Goal: Task Accomplishment & Management: Manage account settings

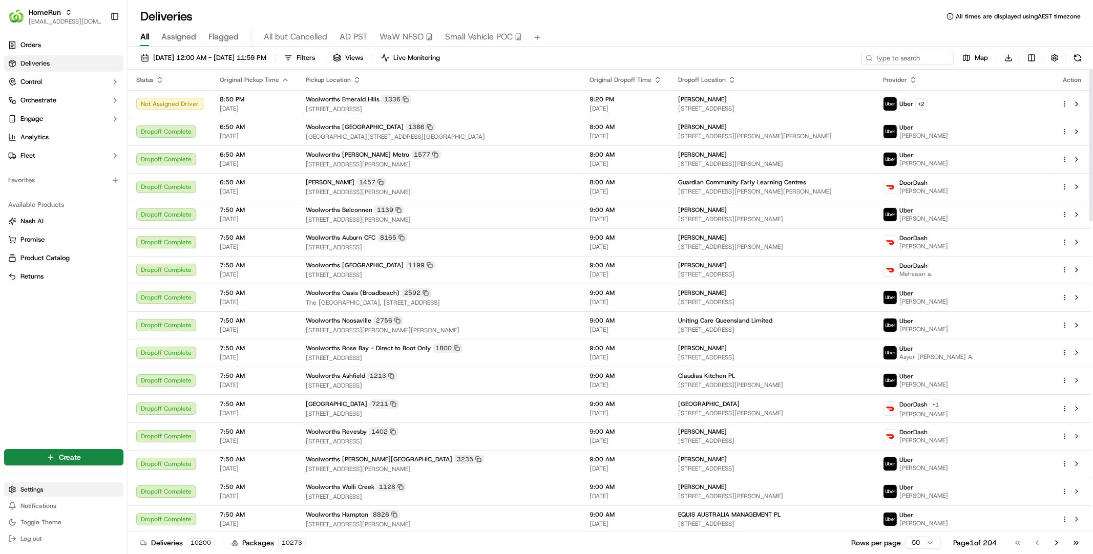
click at [34, 491] on html "HomeRun hleungkaiyuen2@woolworths.com.au Toggle Sidebar Orders Deliveries Contr…" at bounding box center [546, 277] width 1093 height 554
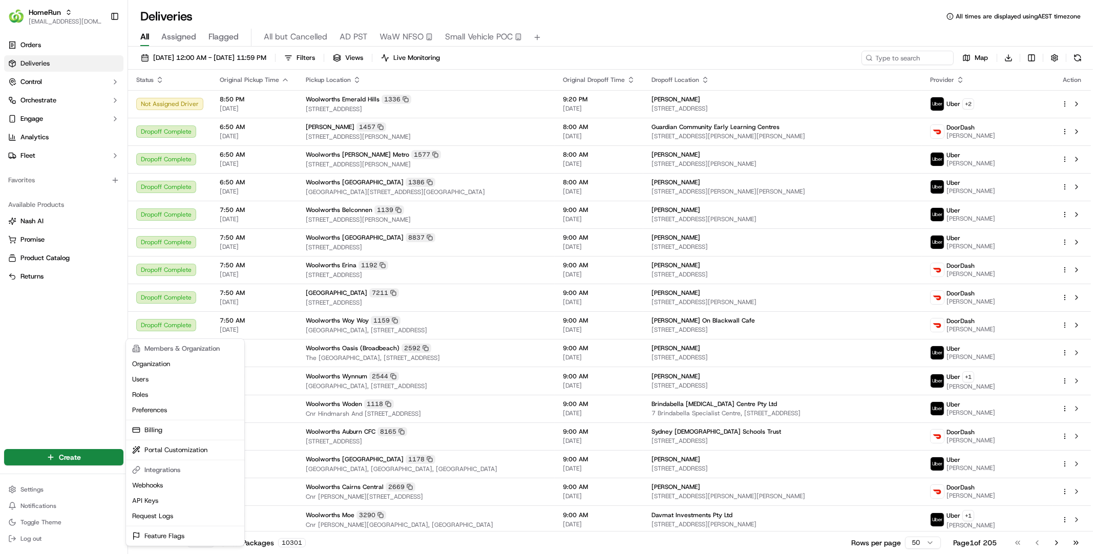
click at [53, 489] on html "HomeRun hleungkaiyuen2@woolworths.com.au Toggle Sidebar Orders Deliveries Contr…" at bounding box center [546, 277] width 1093 height 554
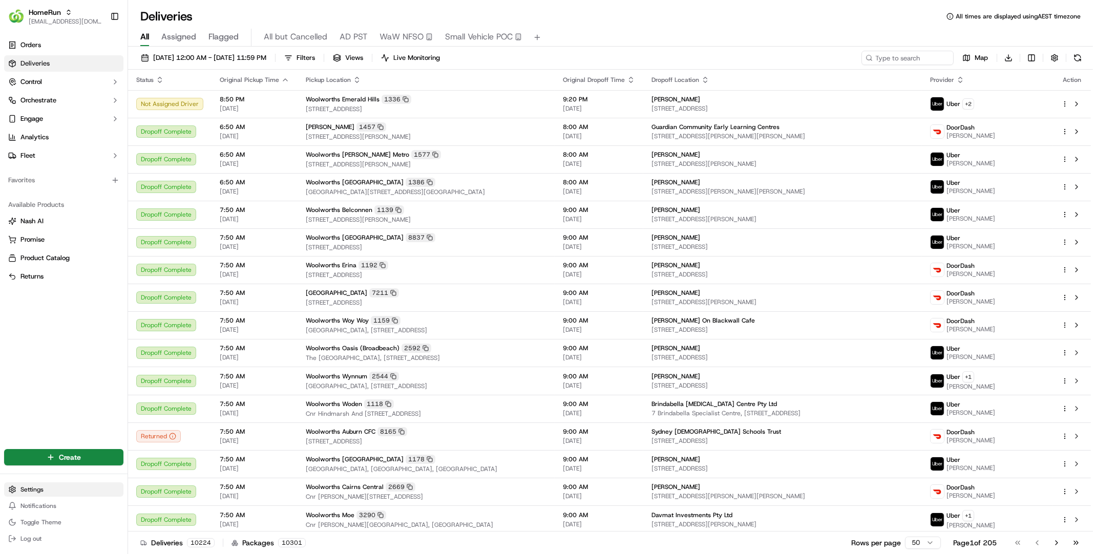
click at [29, 494] on html "HomeRun hleungkaiyuen2@woolworths.com.au Toggle Sidebar Orders Deliveries Contr…" at bounding box center [546, 277] width 1093 height 554
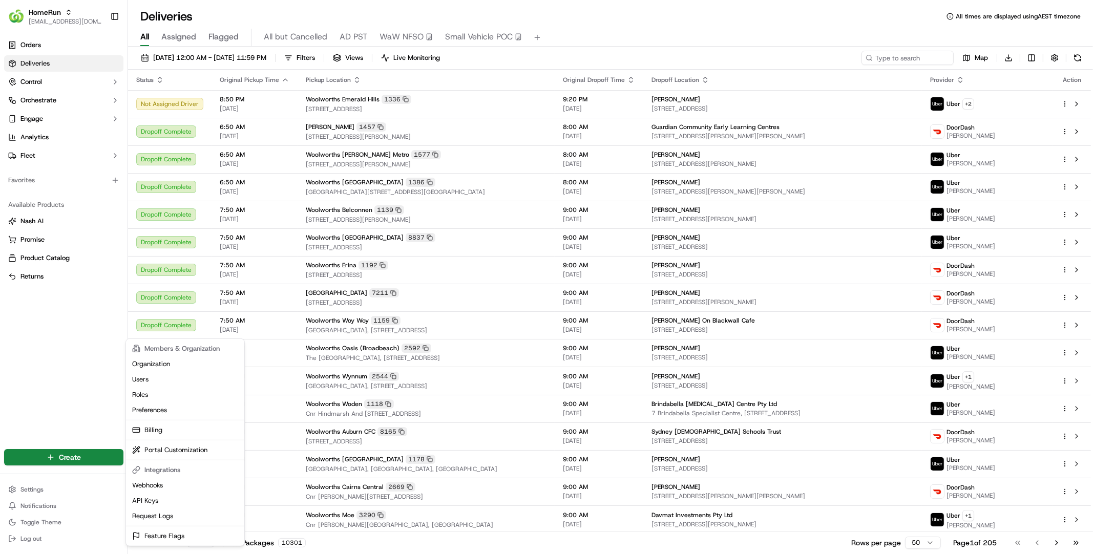
click at [51, 379] on html "HomeRun hleungkaiyuen2@woolworths.com.au Toggle Sidebar Orders Deliveries Contr…" at bounding box center [546, 277] width 1093 height 554
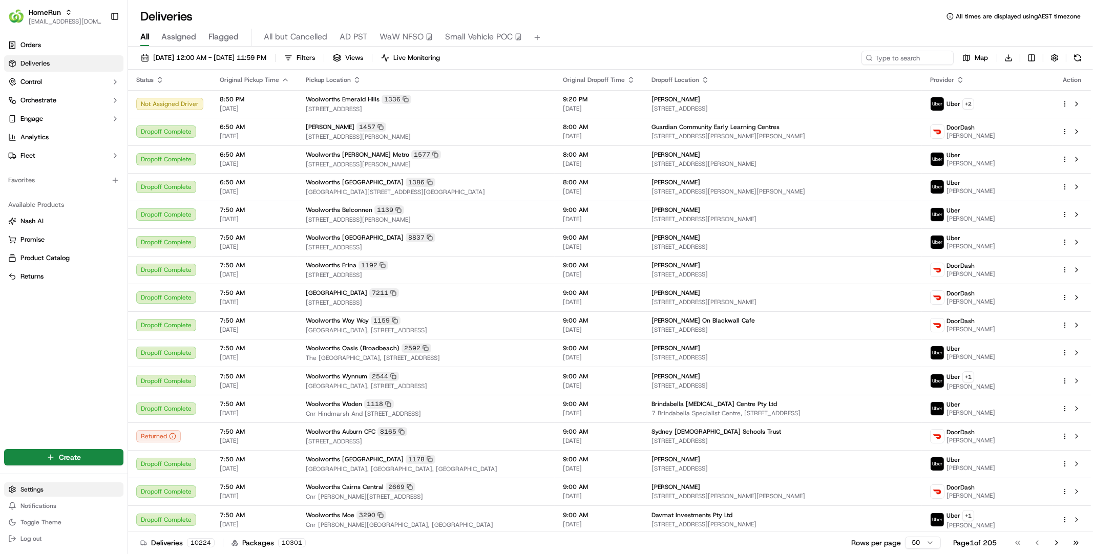
click at [40, 491] on html "HomeRun hleungkaiyuen2@woolworths.com.au Toggle Sidebar Orders Deliveries Contr…" at bounding box center [546, 277] width 1093 height 554
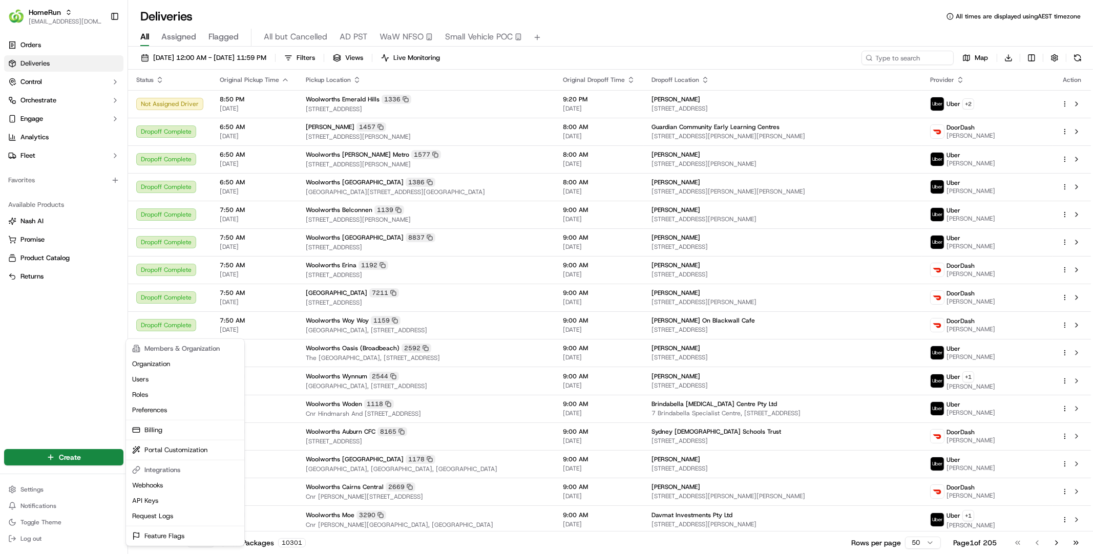
click at [78, 342] on html "HomeRun hleungkaiyuen2@woolworths.com.au Toggle Sidebar Orders Deliveries Contr…" at bounding box center [546, 277] width 1093 height 554
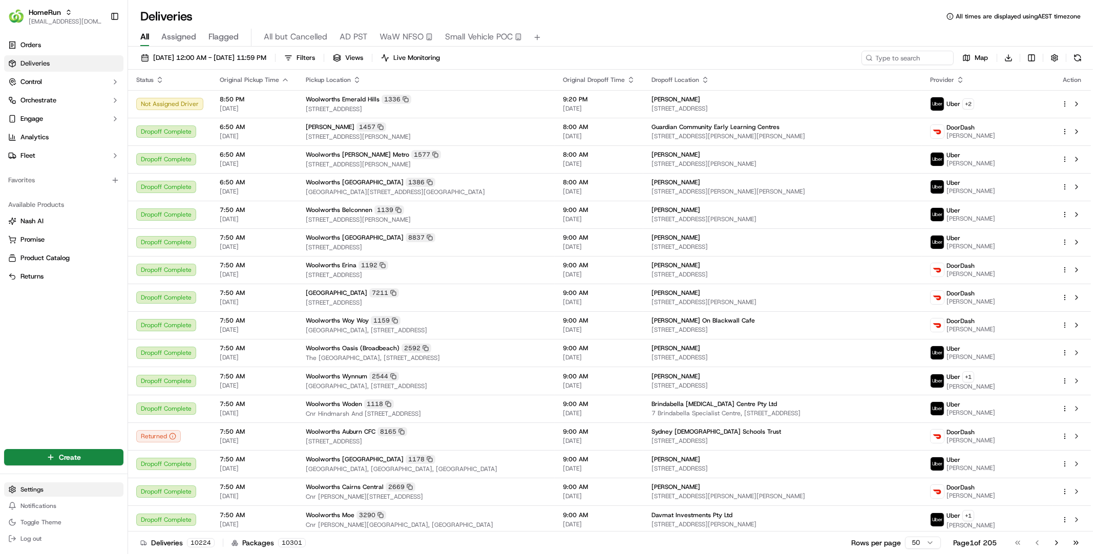
click at [37, 490] on html "HomeRun hleungkaiyuen2@woolworths.com.au Toggle Sidebar Orders Deliveries Contr…" at bounding box center [546, 277] width 1093 height 554
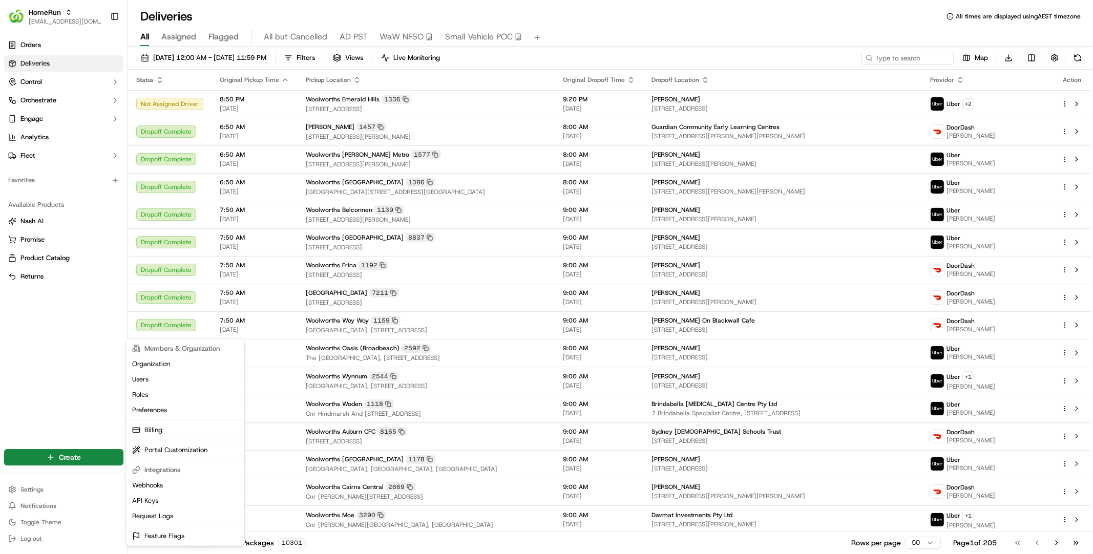
click at [95, 160] on html "HomeRun hleungkaiyuen2@woolworths.com.au Toggle Sidebar Orders Deliveries Contr…" at bounding box center [546, 277] width 1093 height 554
click at [57, 491] on html "HomeRun hleungkaiyuen2@woolworths.com.au Toggle Sidebar Orders Deliveries Contr…" at bounding box center [546, 277] width 1093 height 554
click at [105, 75] on html "HomeRun hleungkaiyuen2@woolworths.com.au Toggle Sidebar Orders Deliveries Contr…" at bounding box center [546, 277] width 1093 height 554
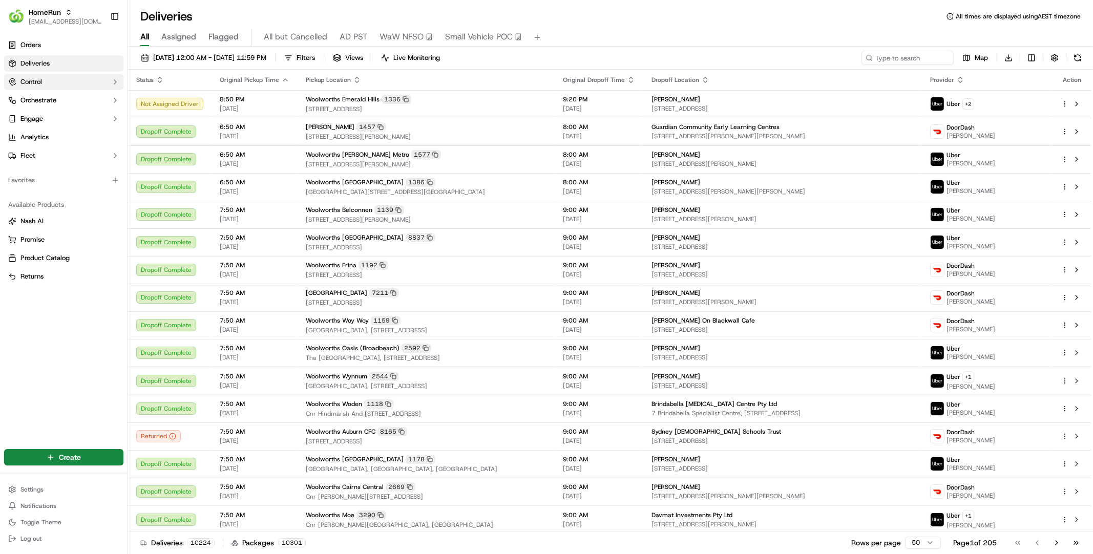
click at [87, 86] on button "Control" at bounding box center [63, 82] width 119 height 16
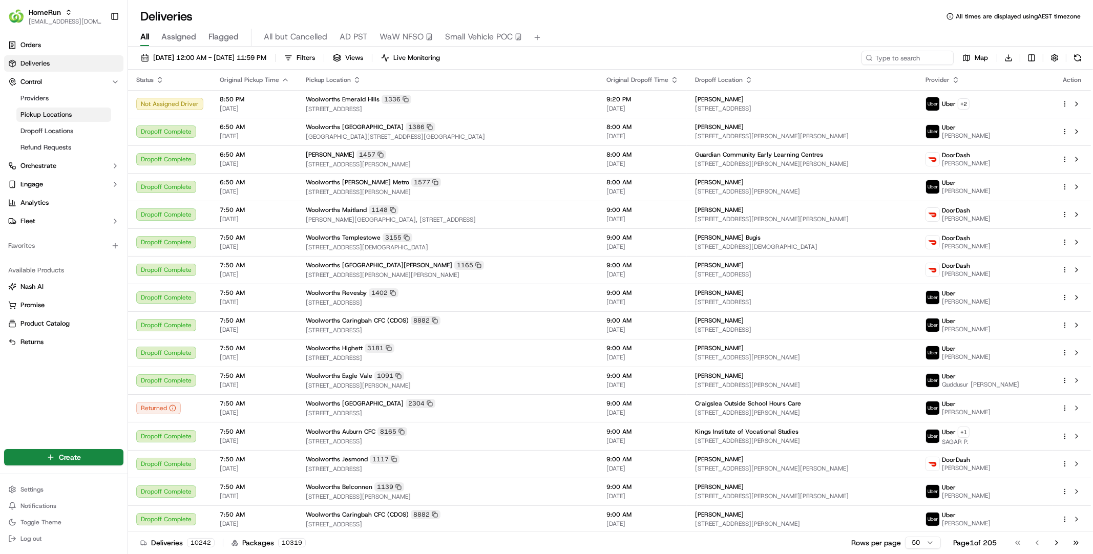
click at [88, 116] on link "Pickup Locations" at bounding box center [63, 115] width 95 height 14
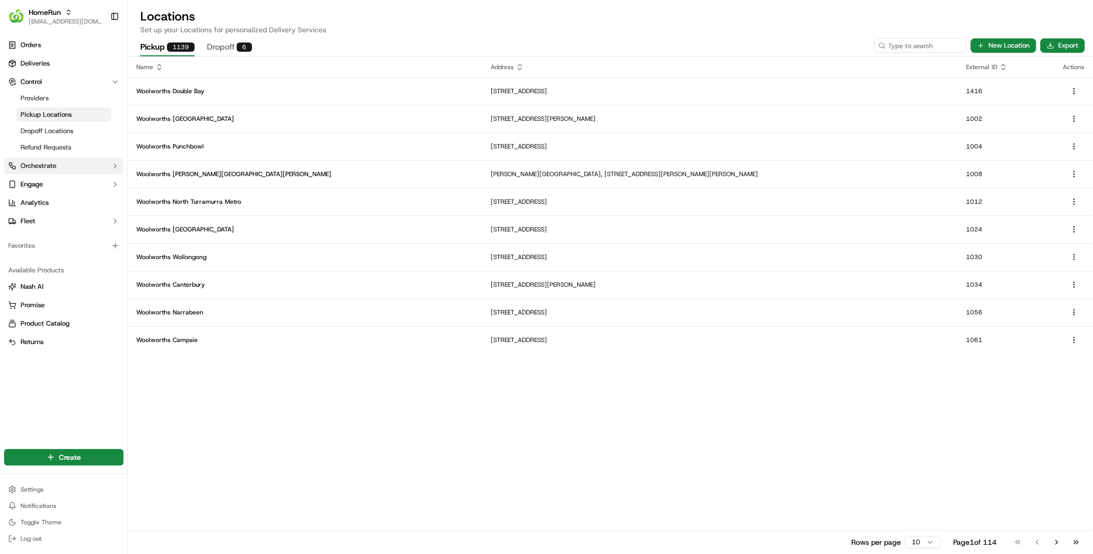
click at [77, 171] on button "Orchestrate" at bounding box center [63, 166] width 119 height 16
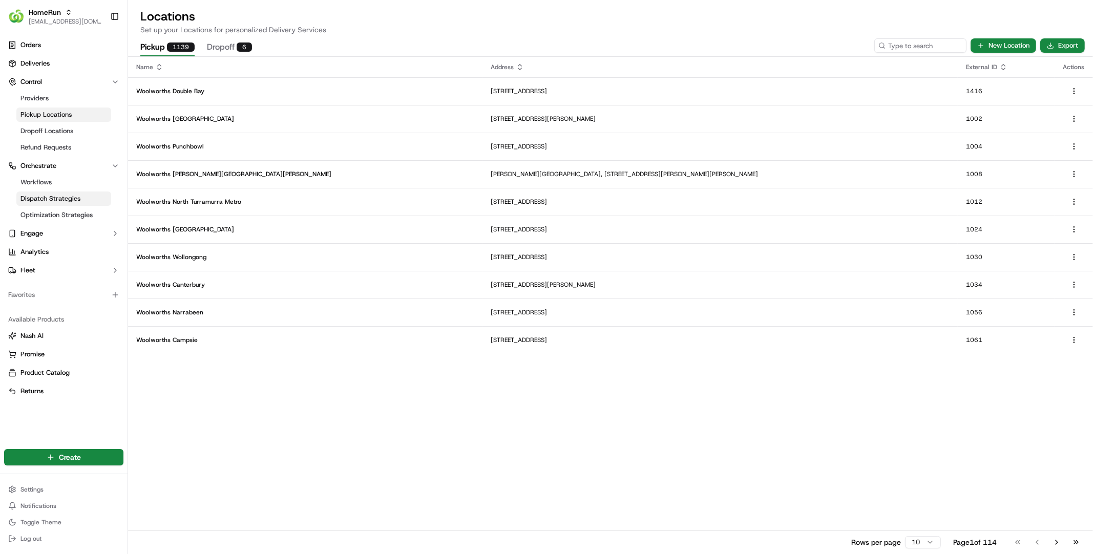
click at [72, 198] on span "Dispatch Strategies" at bounding box center [50, 198] width 60 height 9
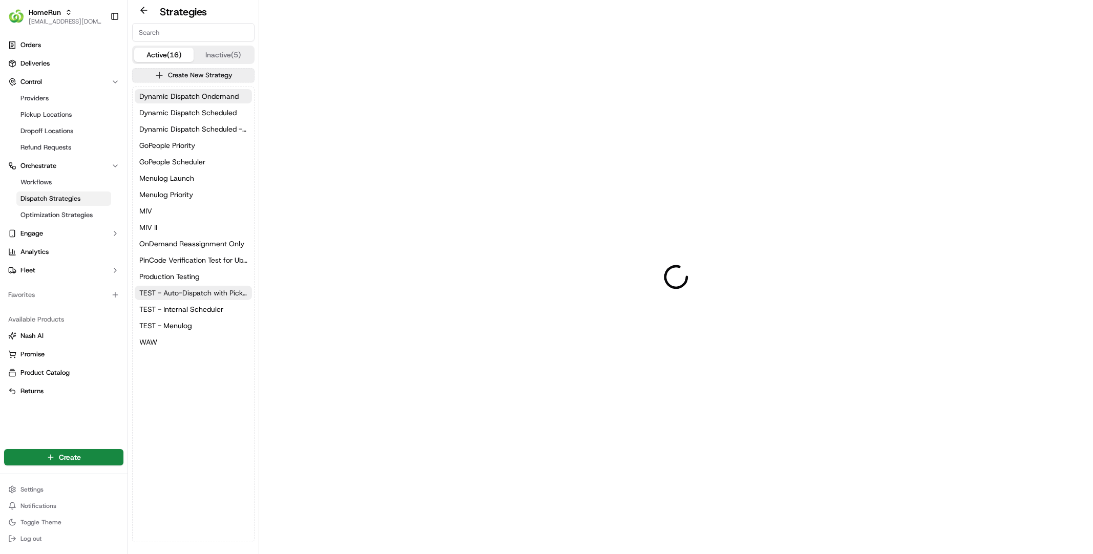
click at [195, 292] on span "TEST - Auto-Dispatch with Pickup Start Time" at bounding box center [193, 293] width 108 height 10
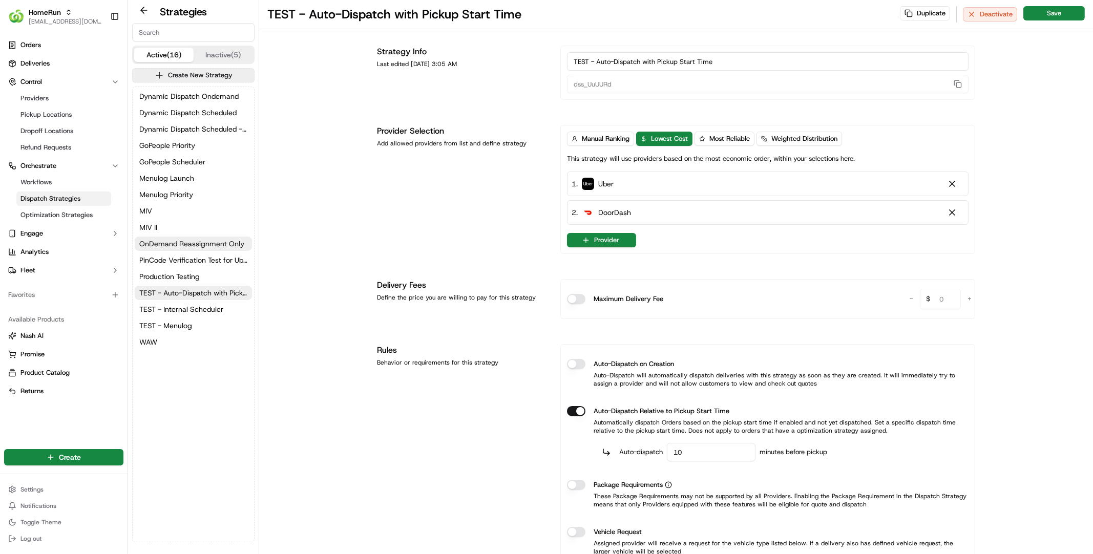
click at [183, 249] on button "OnDemand Reassignment Only" at bounding box center [193, 244] width 117 height 14
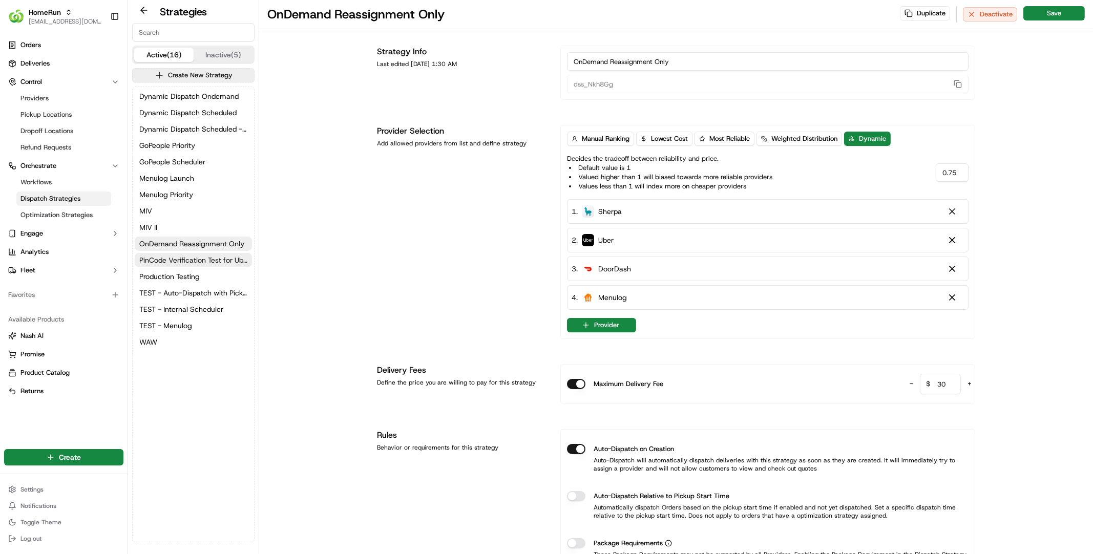
click at [184, 261] on span "PinCode Verification Test for Uber Preferred Vendor" at bounding box center [193, 260] width 108 height 10
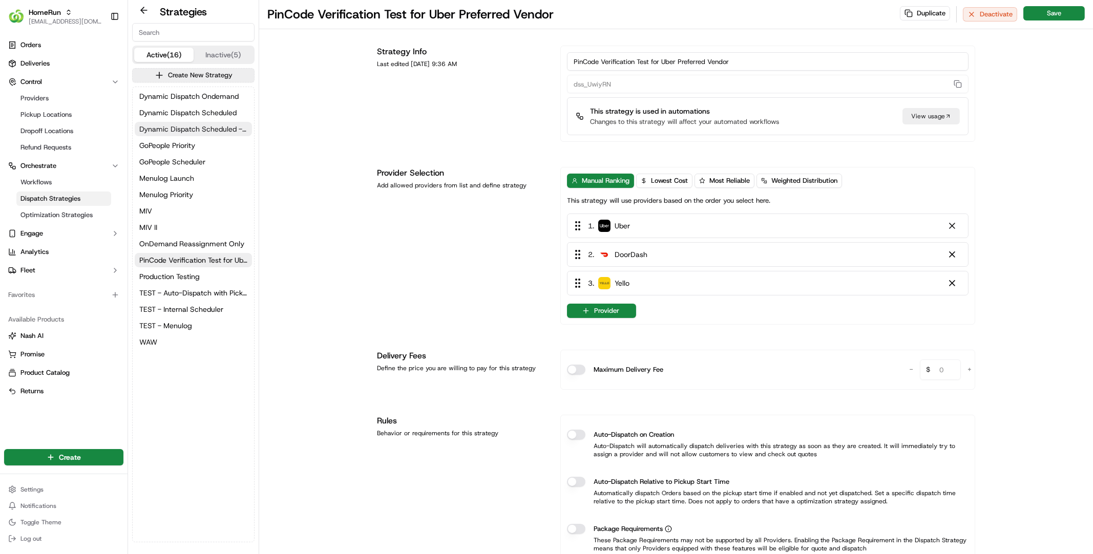
click at [182, 126] on span "Dynamic Dispatch Scheduled - Auto Dispatch Relative to PST" at bounding box center [193, 129] width 108 height 10
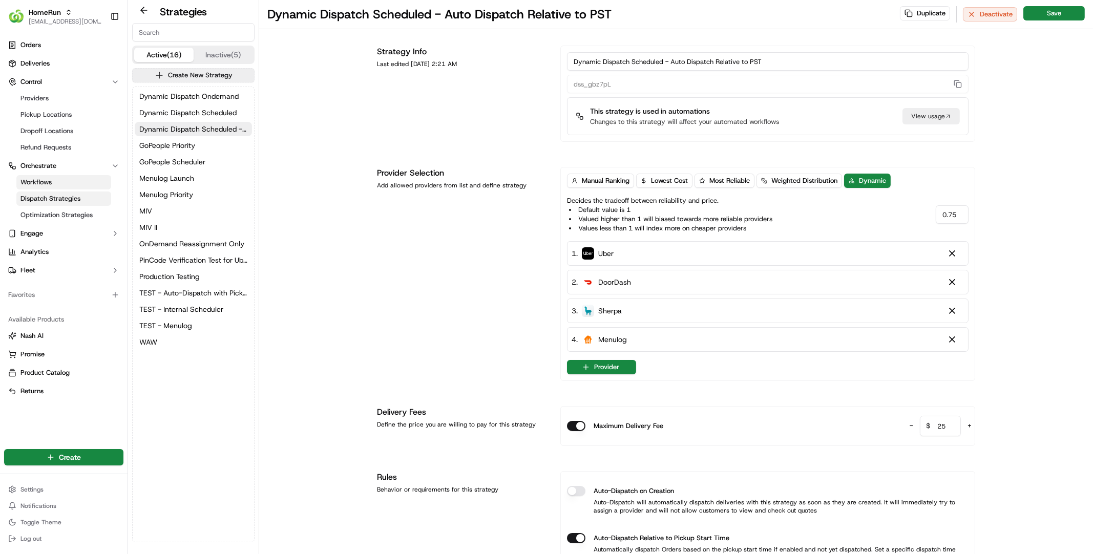
click at [55, 180] on link "Workflows" at bounding box center [63, 182] width 95 height 14
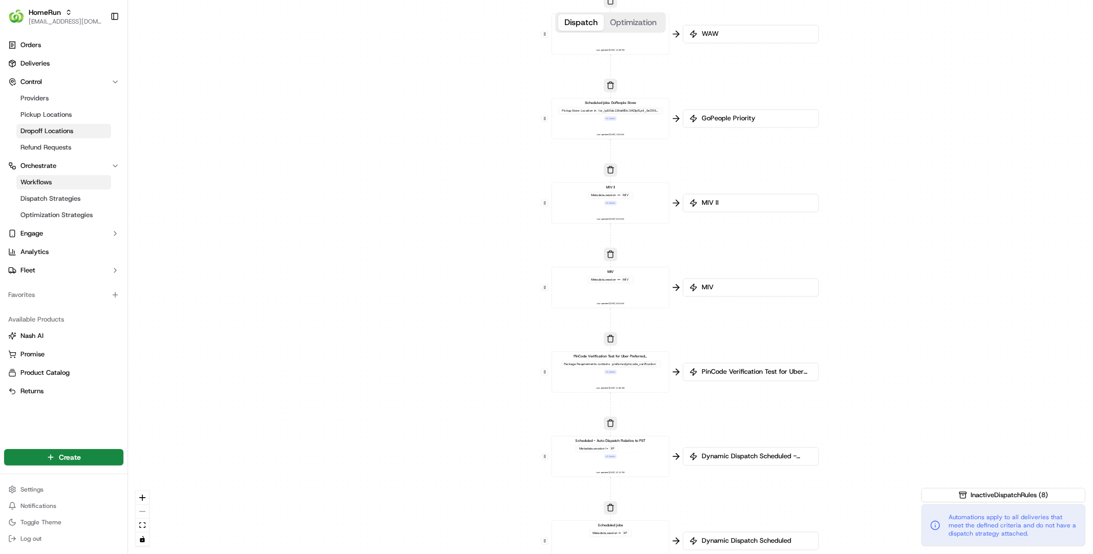
click at [76, 126] on link "Dropoff Locations" at bounding box center [63, 131] width 95 height 14
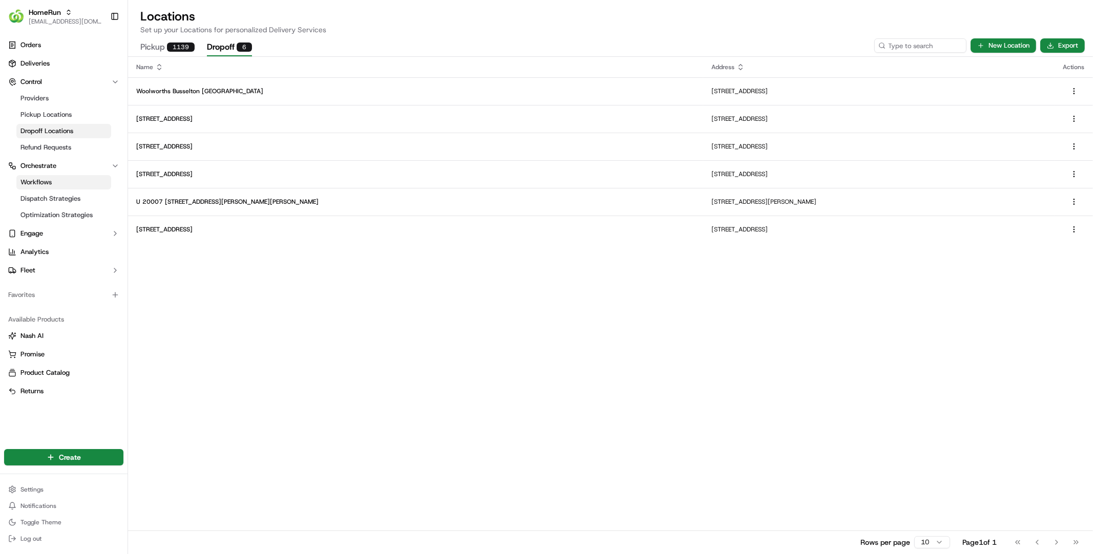
click at [72, 187] on link "Workflows" at bounding box center [63, 182] width 95 height 14
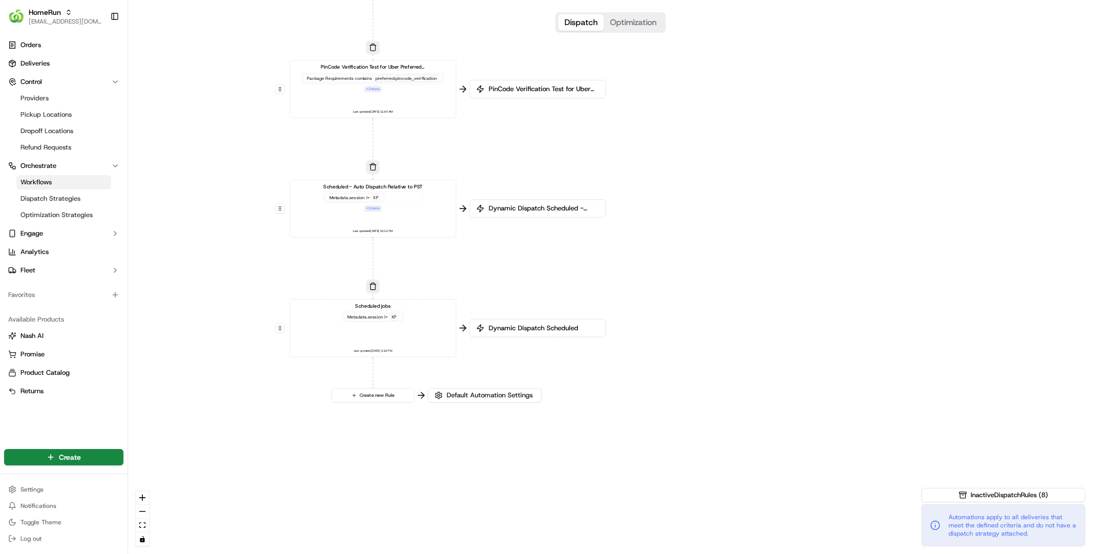
drag, startPoint x: 609, startPoint y: 467, endPoint x: 647, endPoint y: 158, distance: 311.1
click at [647, 158] on div "0 0 0 0 0 0 0 0 Order / Delivery Received WAW Metadata .session == SO Last upda…" at bounding box center [610, 277] width 965 height 554
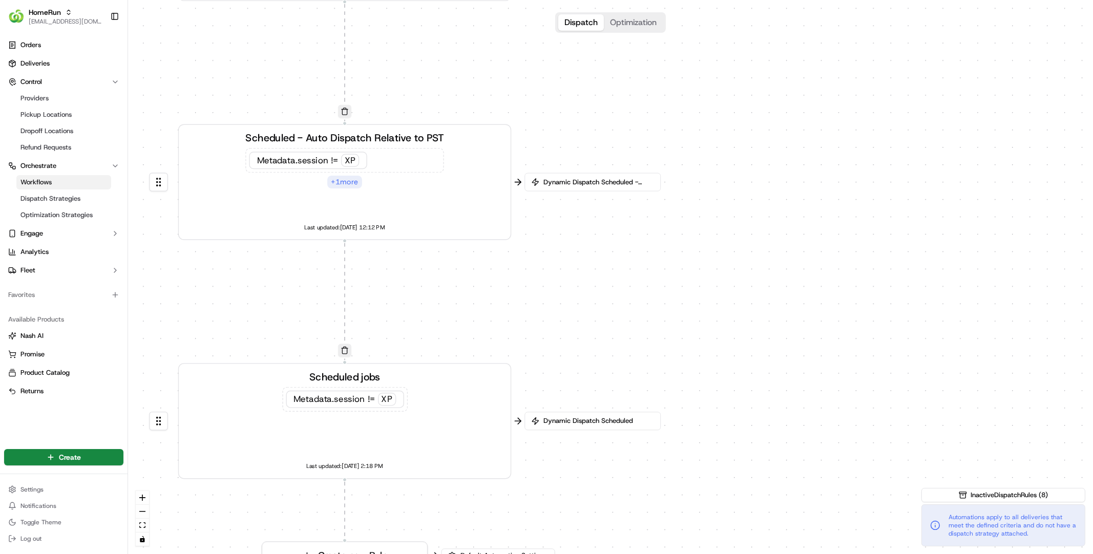
drag, startPoint x: 405, startPoint y: 252, endPoint x: 457, endPoint y: 274, distance: 57.4
click at [457, 274] on div "0 0 0 0 0 0 0 0 Order / Delivery Received WAW Metadata .session == SO Last upda…" at bounding box center [610, 277] width 965 height 554
click at [342, 183] on div "+ 1 more" at bounding box center [344, 182] width 35 height 13
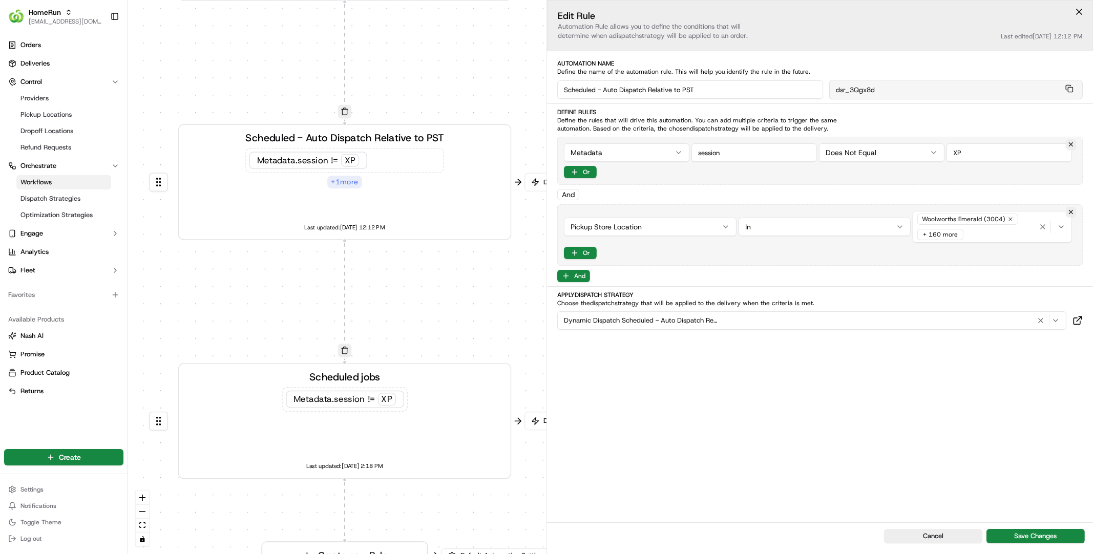
click at [714, 94] on input "Scheduled - Auto Dispatch Relative to PST" at bounding box center [690, 89] width 266 height 18
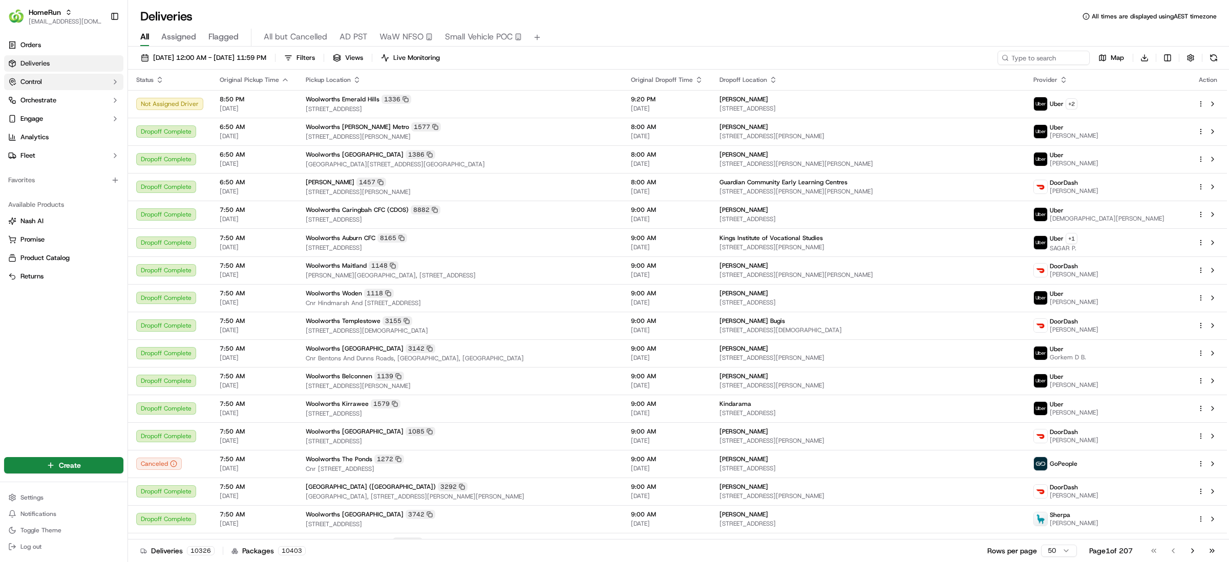
click at [72, 83] on button "Control" at bounding box center [63, 82] width 119 height 16
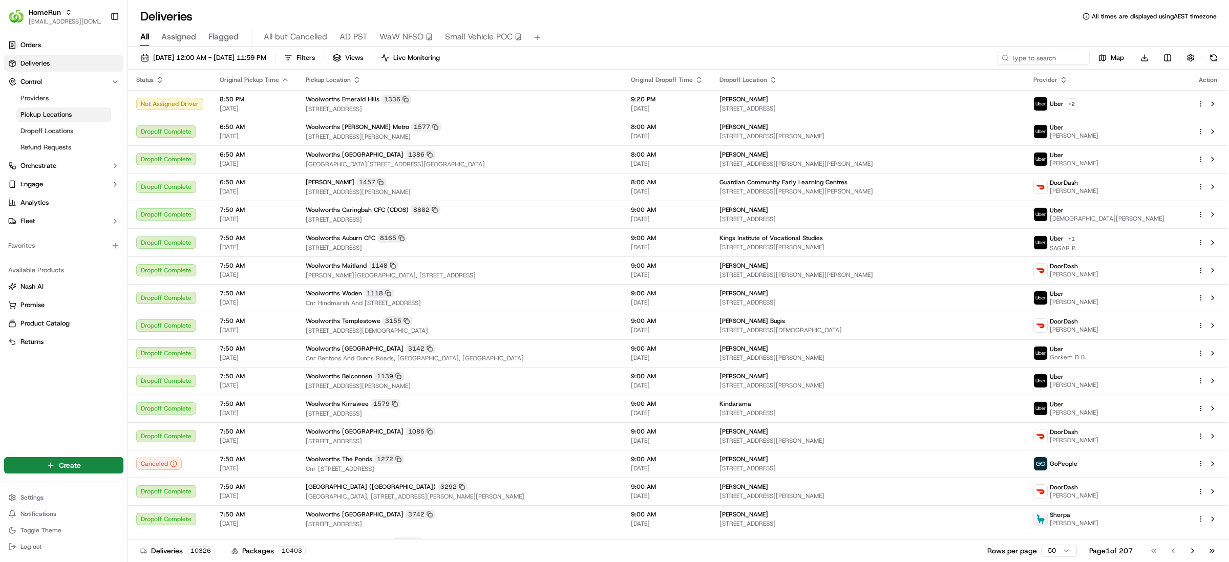
click at [75, 111] on link "Pickup Locations" at bounding box center [63, 115] width 95 height 14
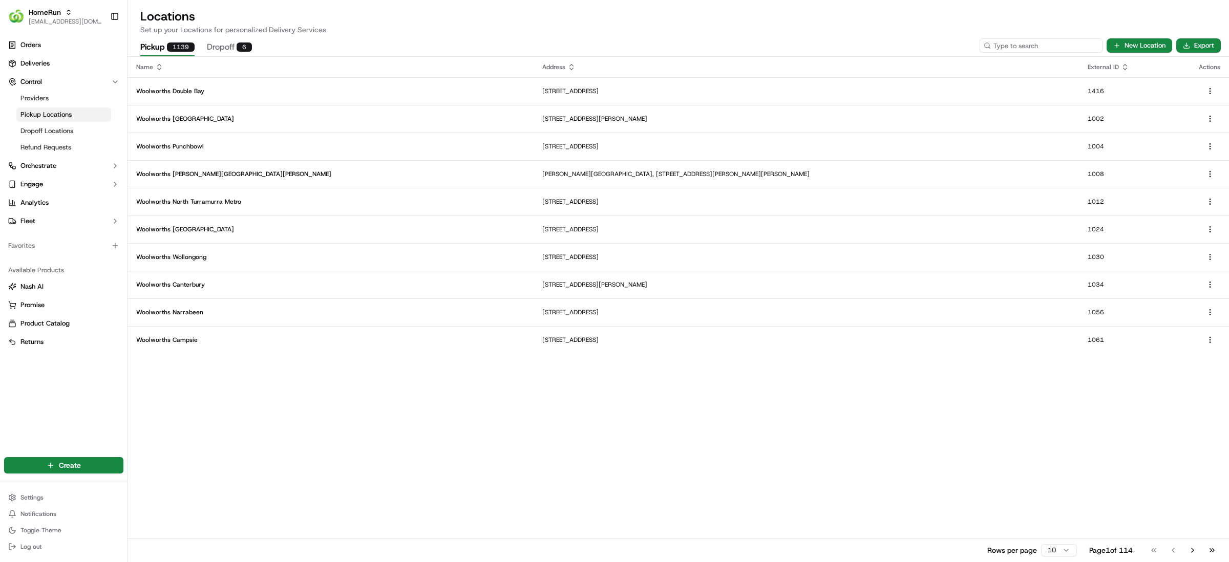
click at [1042, 46] on input at bounding box center [1041, 45] width 123 height 14
paste input "4395"
type input "4395"
